Goal: Transaction & Acquisition: Obtain resource

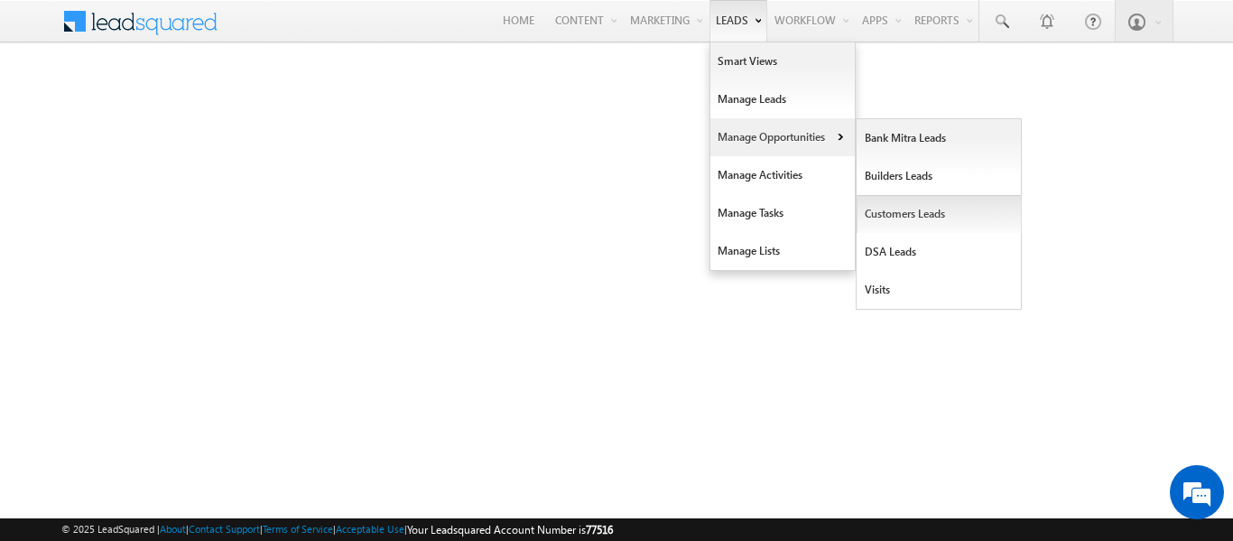
click at [900, 214] on link "Customers Leads" at bounding box center [938, 214] width 165 height 38
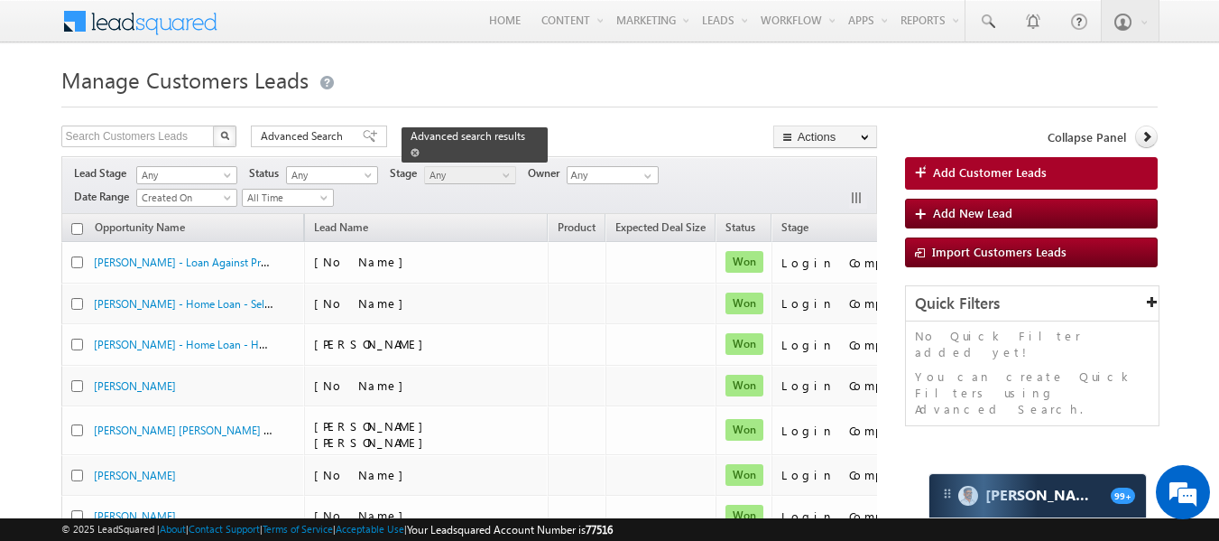
click at [420, 144] on link at bounding box center [415, 151] width 9 height 15
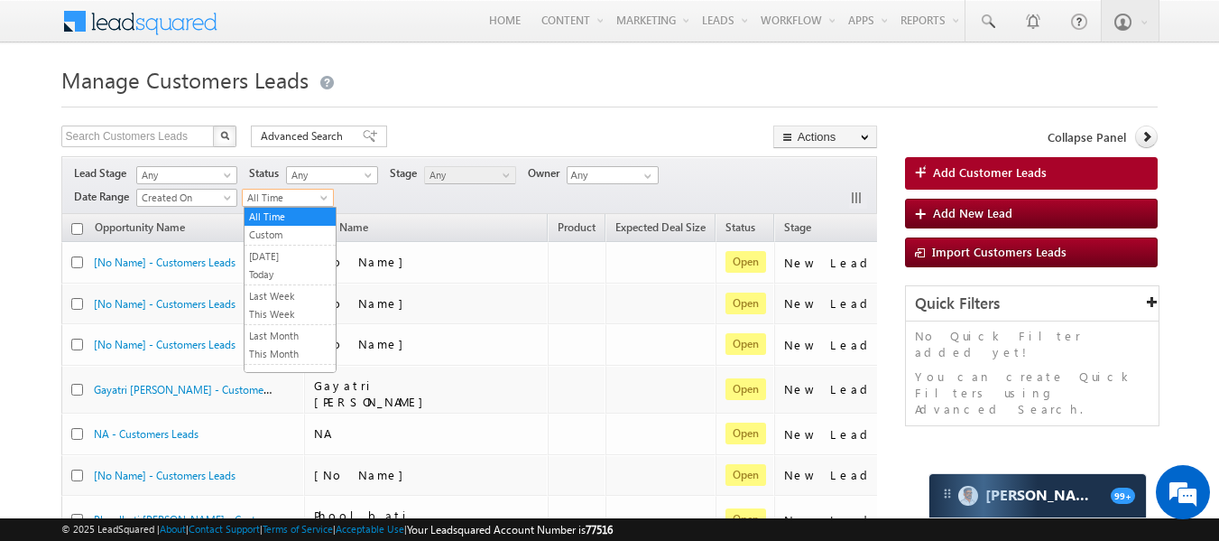
click at [328, 202] on span at bounding box center [326, 201] width 14 height 14
click at [288, 352] on link "This Month" at bounding box center [290, 354] width 91 height 16
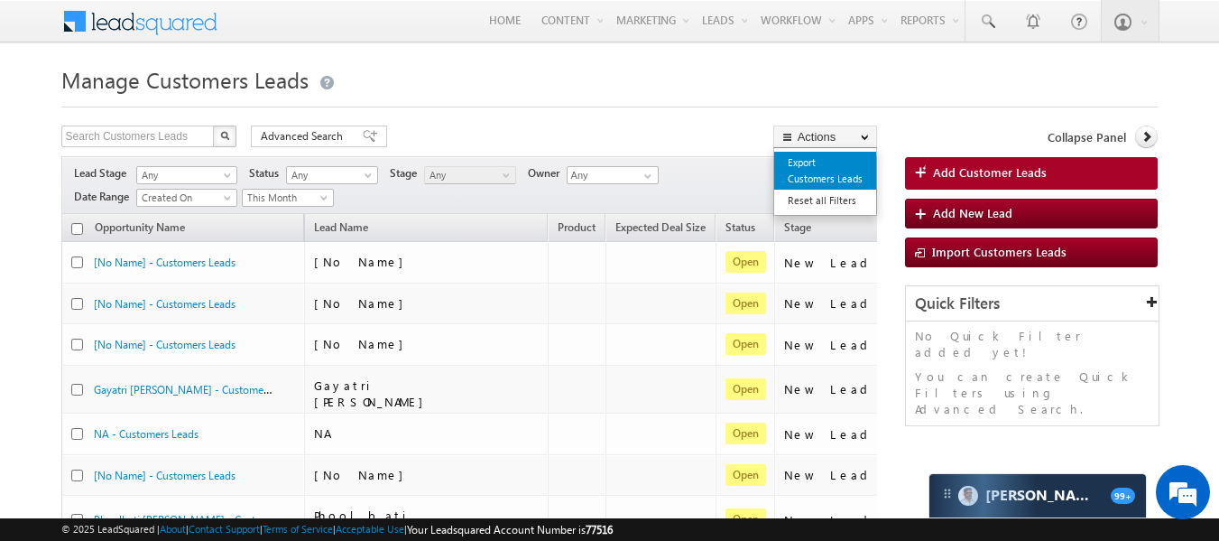
click at [812, 168] on link "Export Customers Leads" at bounding box center [825, 171] width 102 height 38
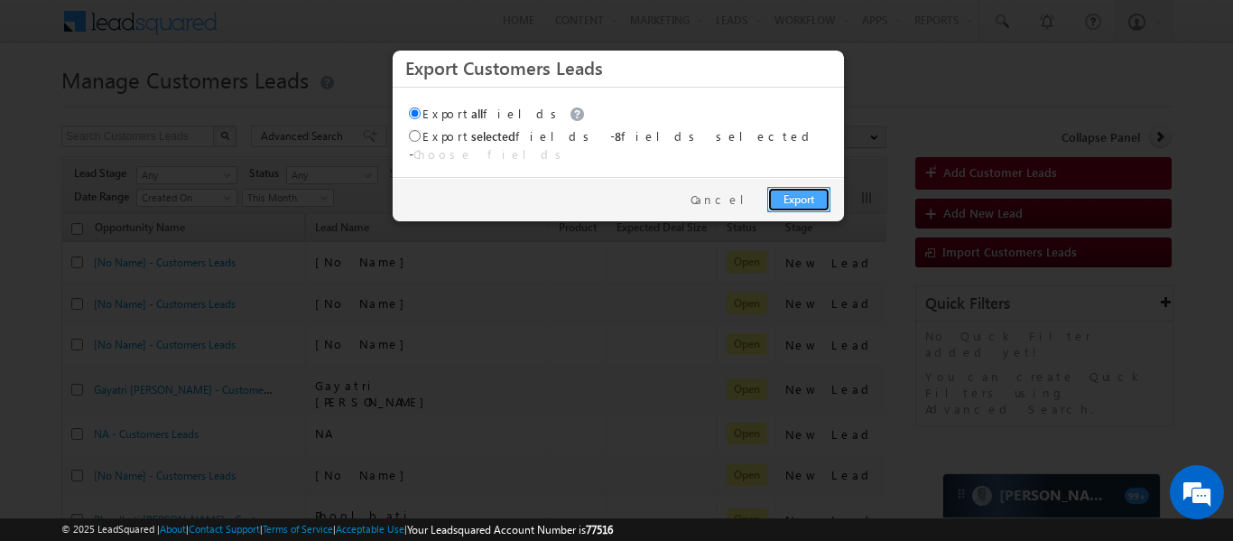
click at [803, 190] on link "Export" at bounding box center [798, 199] width 63 height 25
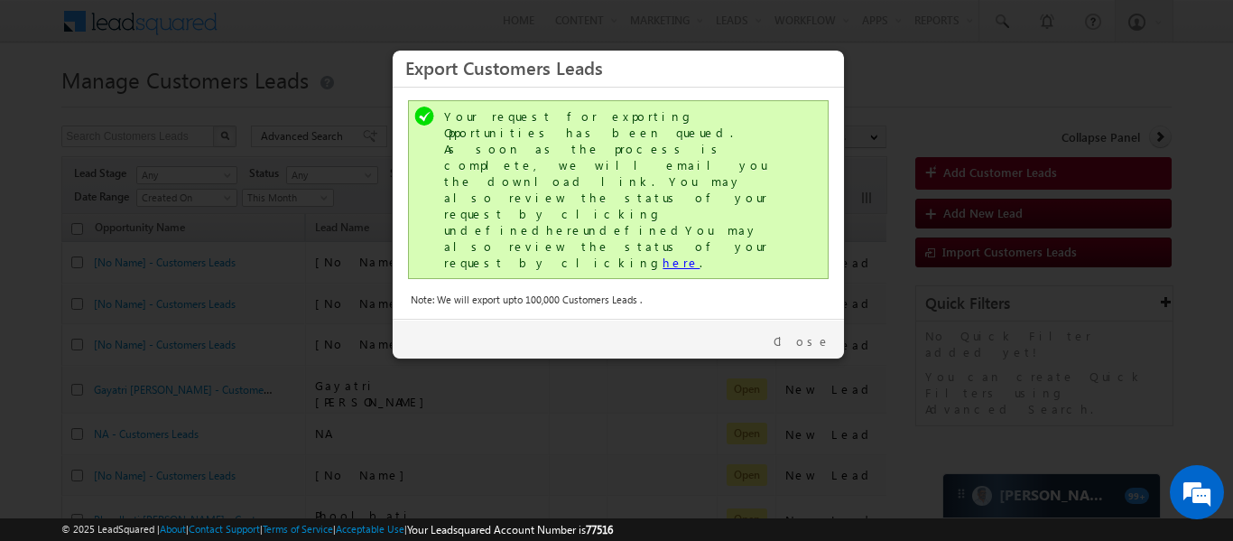
click at [662, 254] on link "here" at bounding box center [680, 261] width 37 height 15
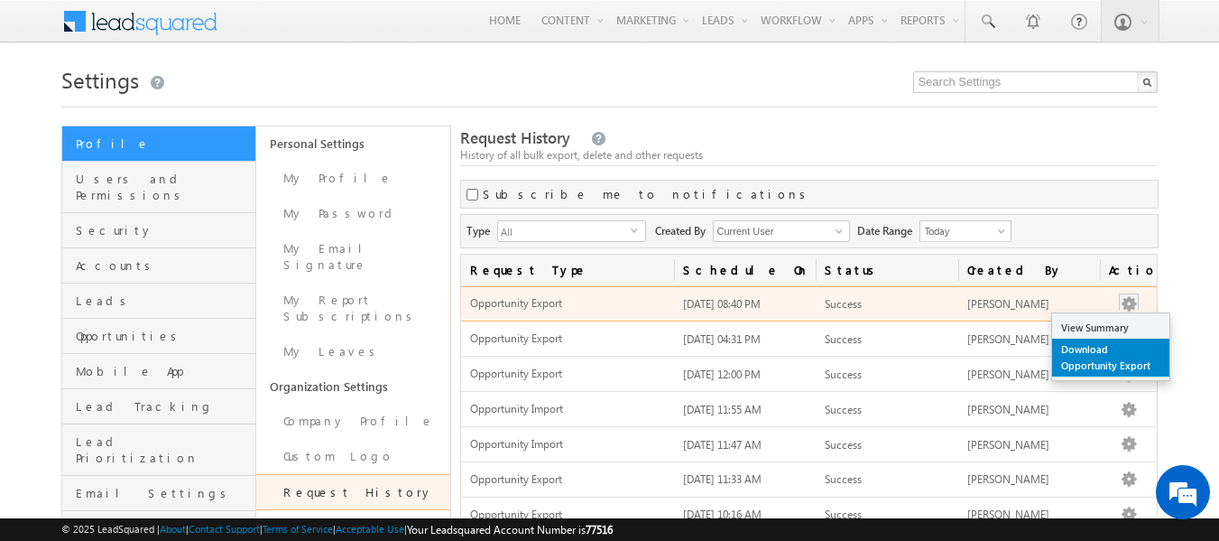
click at [1083, 354] on link "Download Opportunity Export" at bounding box center [1110, 357] width 117 height 38
